Goal: Transaction & Acquisition: Download file/media

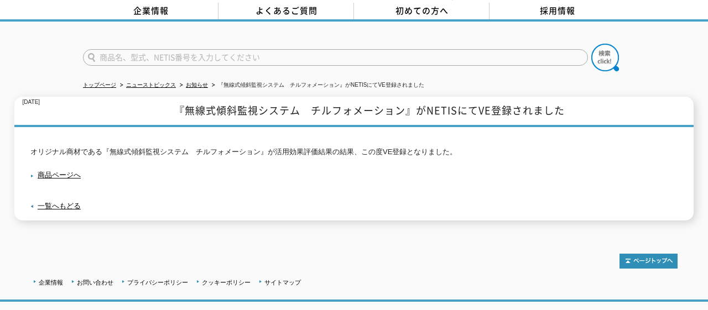
scroll to position [112, 0]
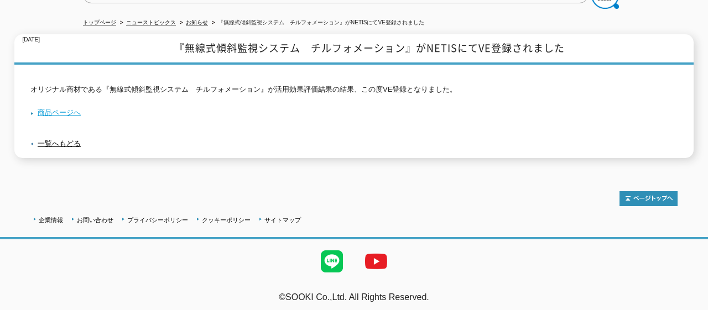
click at [52, 108] on link "商品ページへ" at bounding box center [55, 112] width 50 height 8
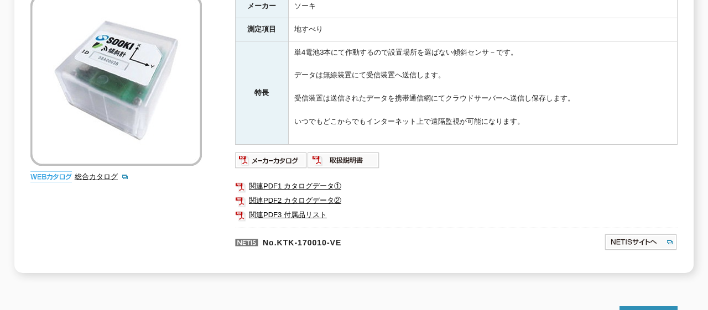
scroll to position [239, 0]
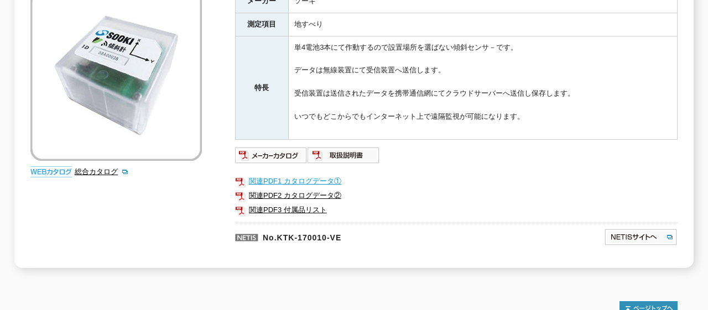
click at [283, 175] on link "関連PDF1 カタログデータ①" at bounding box center [456, 181] width 442 height 14
click at [315, 174] on link "関連PDF1 カタログデータ①" at bounding box center [456, 181] width 442 height 14
click at [314, 189] on link "関連PDF2 カタログデータ②" at bounding box center [456, 196] width 442 height 14
click at [283, 203] on link "関連PDF3 付属品リスト" at bounding box center [456, 210] width 442 height 14
click at [357, 147] on img at bounding box center [343, 156] width 72 height 18
